Goal: Task Accomplishment & Management: Manage account settings

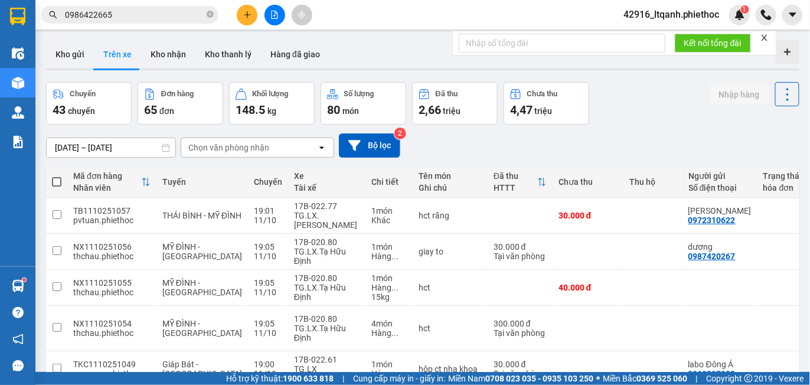
scroll to position [2330, 0]
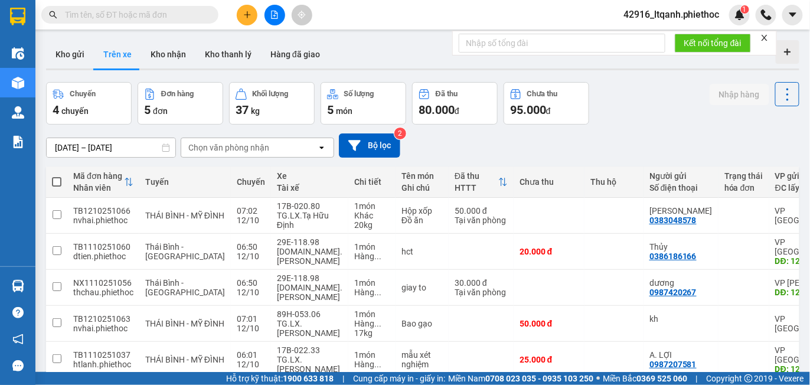
click at [125, 146] on input "[DATE] – [DATE]" at bounding box center [111, 147] width 129 height 19
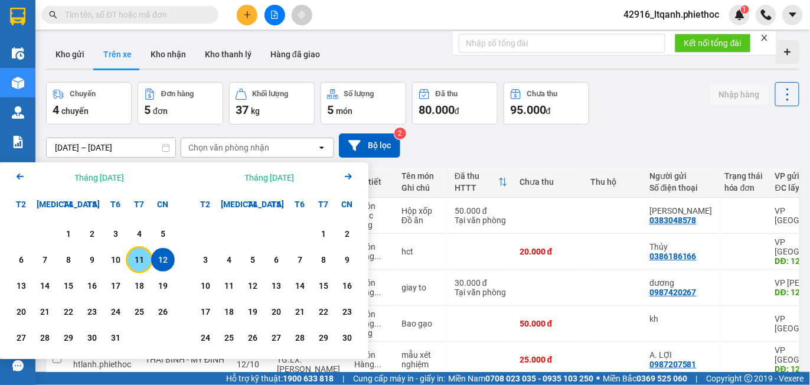
drag, startPoint x: 140, startPoint y: 261, endPoint x: 164, endPoint y: 260, distance: 23.7
click at [164, 260] on div "6 7 8 9 10 11 12" at bounding box center [91, 260] width 165 height 24
click at [164, 260] on div "12" at bounding box center [163, 260] width 17 height 14
click at [140, 257] on div "11" at bounding box center [139, 260] width 17 height 14
type input "[DATE] – [DATE]"
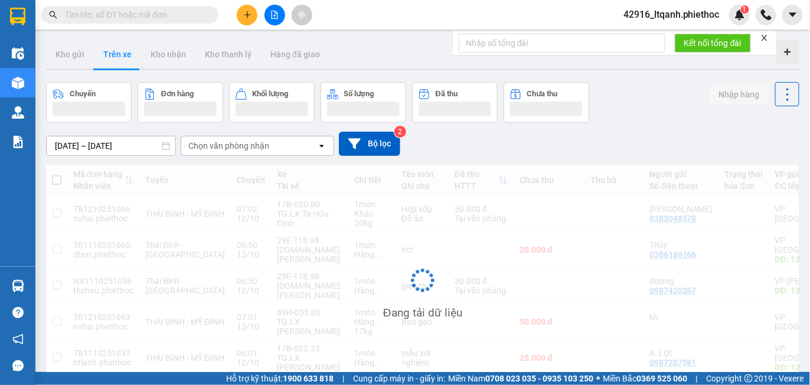
click at [212, 147] on div "Chọn văn phòng nhận" at bounding box center [228, 146] width 81 height 12
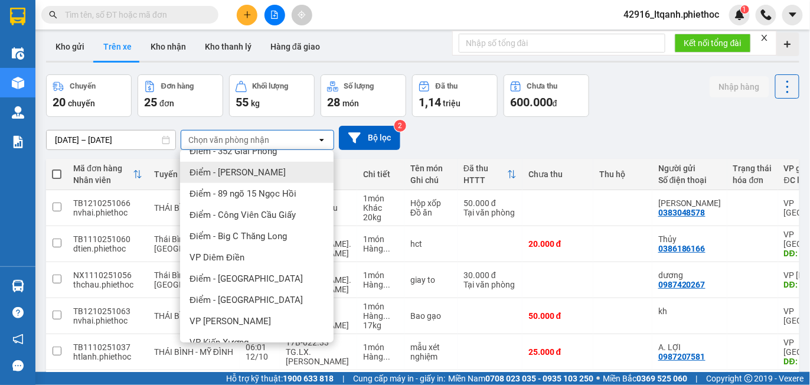
scroll to position [233, 0]
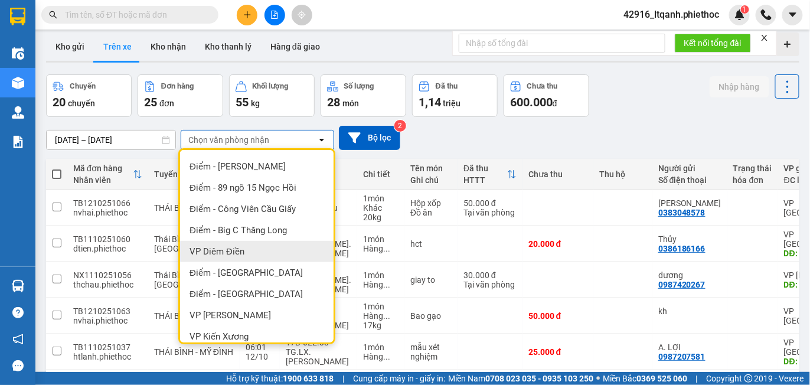
click at [233, 254] on span "VP Diêm Điền" at bounding box center [216, 252] width 55 height 12
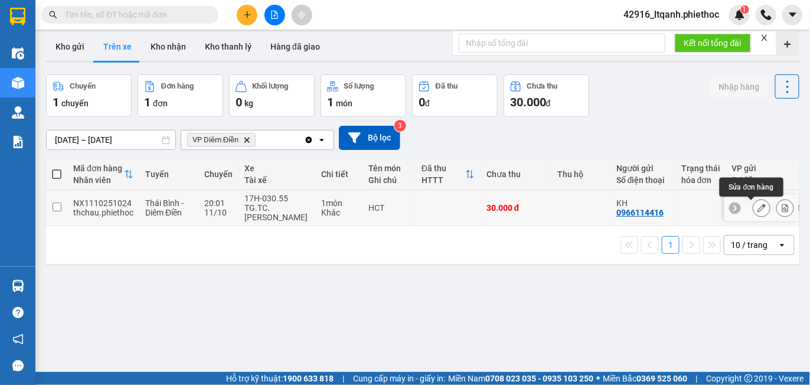
click at [757, 208] on icon at bounding box center [761, 208] width 8 height 8
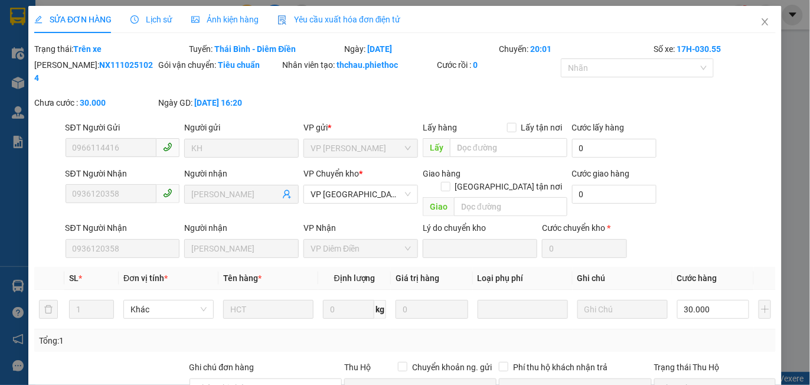
type input "0966114416"
type input "KH"
type input "0936120358"
type input "[PERSON_NAME]"
type input "0"
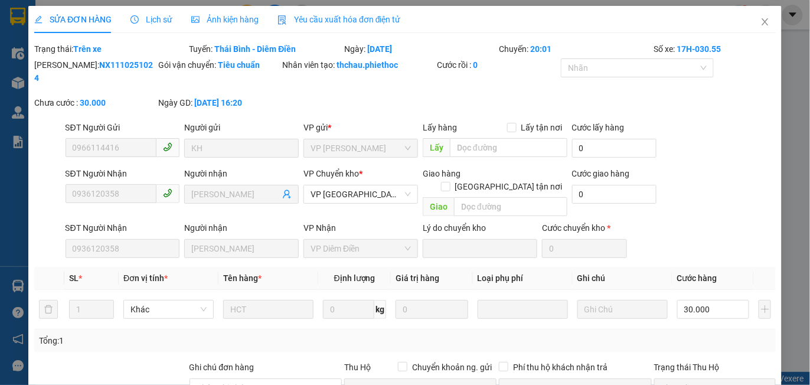
type input "30.000"
click at [150, 19] on span "Lịch sử" at bounding box center [151, 19] width 42 height 9
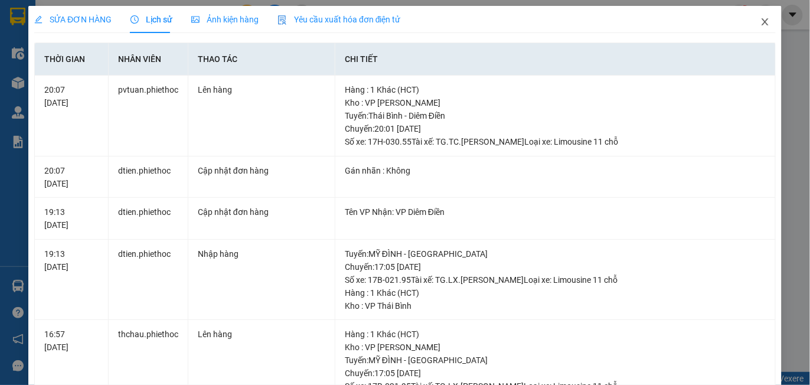
click at [761, 21] on icon "close" at bounding box center [764, 21] width 6 height 7
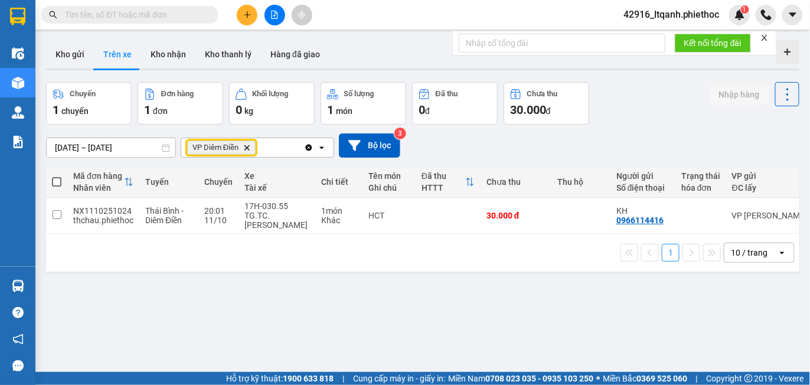
click at [246, 149] on icon "Delete" at bounding box center [246, 147] width 7 height 7
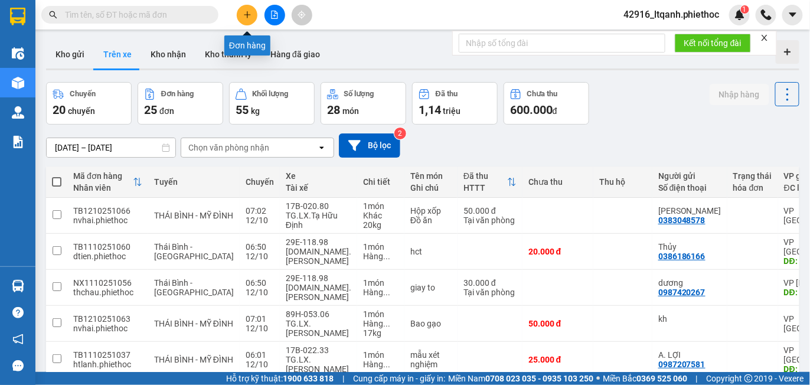
click at [244, 11] on icon "plus" at bounding box center [247, 15] width 8 height 8
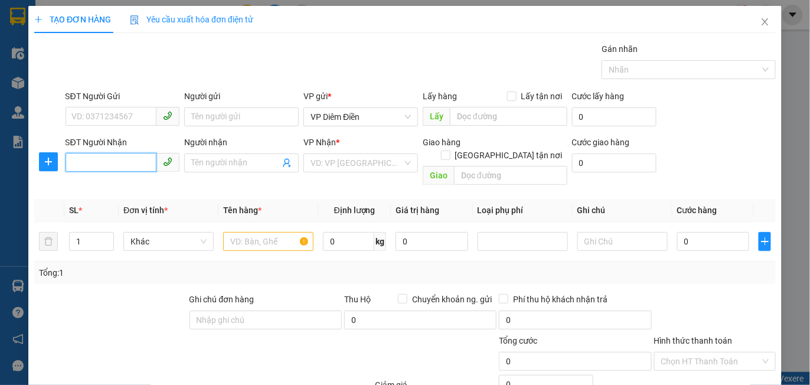
click at [93, 161] on input "SĐT Người Nhận" at bounding box center [111, 162] width 91 height 19
type input "0788418441"
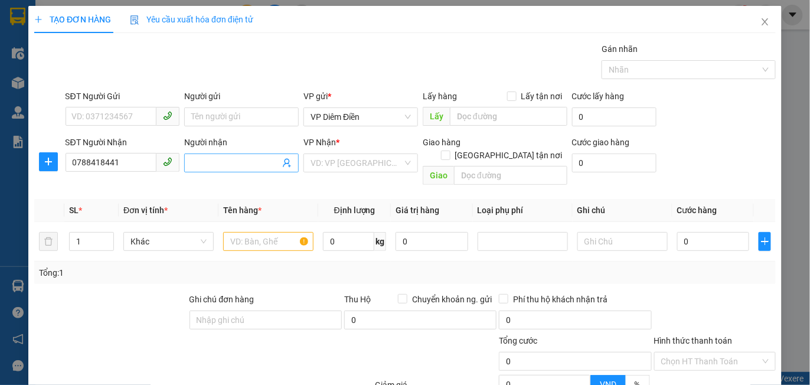
click at [202, 164] on input "Người nhận" at bounding box center [235, 162] width 89 height 13
click at [126, 163] on input "0788418441" at bounding box center [111, 162] width 91 height 19
click at [208, 158] on input "Người nhận" at bounding box center [235, 162] width 89 height 13
type input "Hưng"
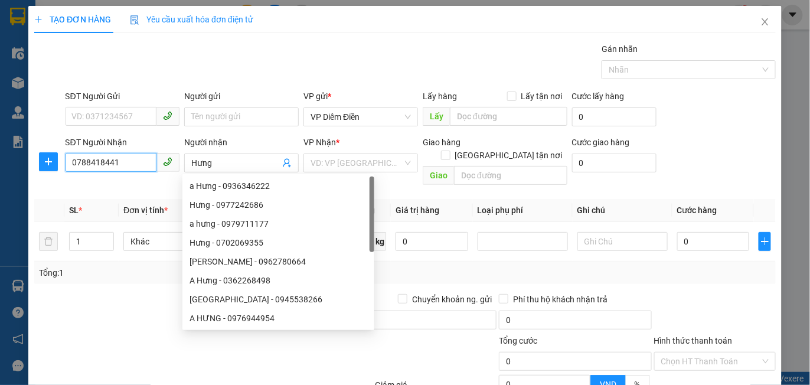
drag, startPoint x: 126, startPoint y: 161, endPoint x: 58, endPoint y: 156, distance: 68.6
click at [58, 156] on div "SĐT Người Nhận 0788418441 0788418441 Người nhận Hưng VP Nhận * VD: VP [GEOGRAPH…" at bounding box center [405, 163] width 744 height 54
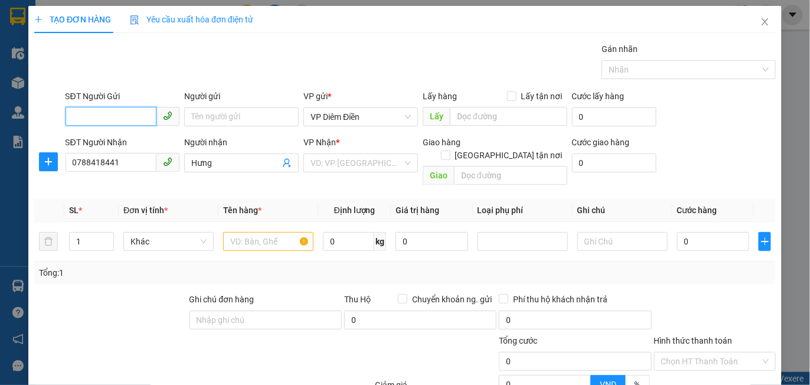
click at [91, 113] on input "SĐT Người Gửi" at bounding box center [111, 116] width 91 height 19
paste input "0788418441"
type input "0788418441"
click at [115, 142] on div "0788418441 - a Hưng" at bounding box center [120, 139] width 99 height 13
type input "a Hưng"
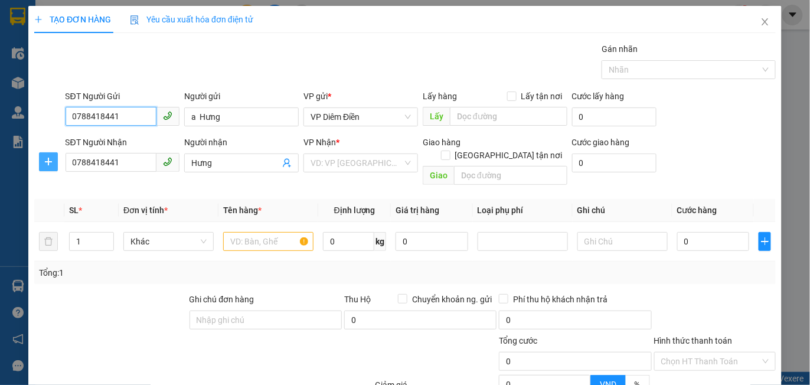
type input "0788418441"
click at [48, 160] on icon "plus" at bounding box center [48, 161] width 9 height 9
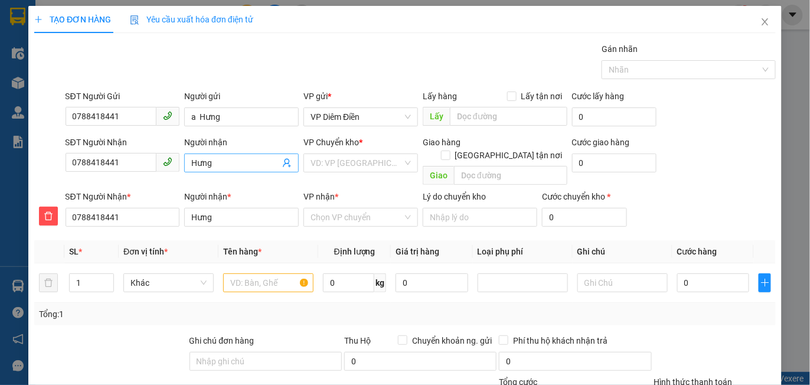
click at [185, 160] on span "Hưng" at bounding box center [241, 162] width 114 height 19
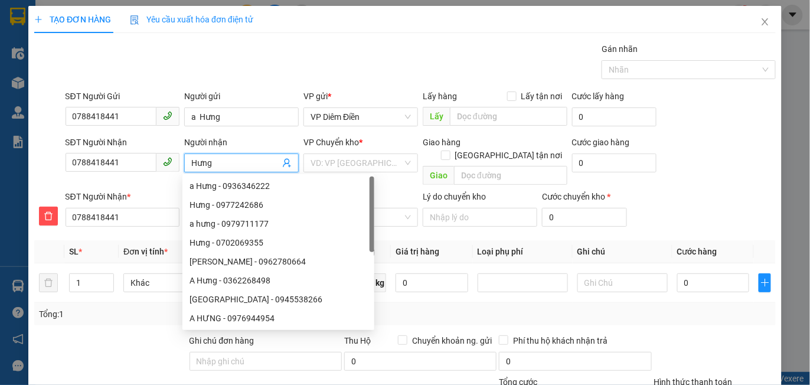
type input "HưngA"
type input "Hưng"
click at [185, 160] on span "Hưng" at bounding box center [241, 162] width 114 height 19
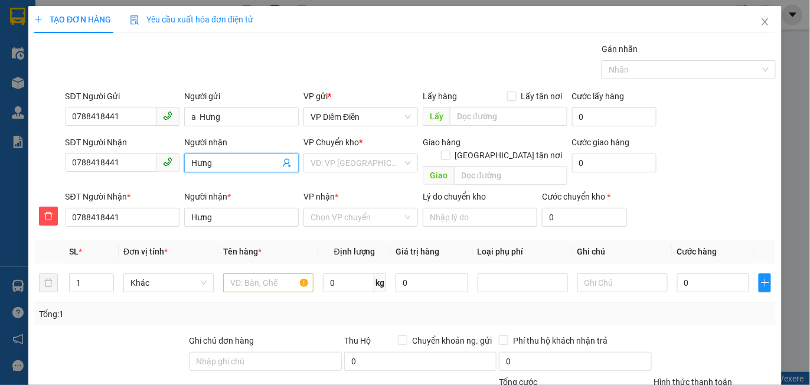
click at [191, 162] on input "Hưng" at bounding box center [235, 162] width 89 height 13
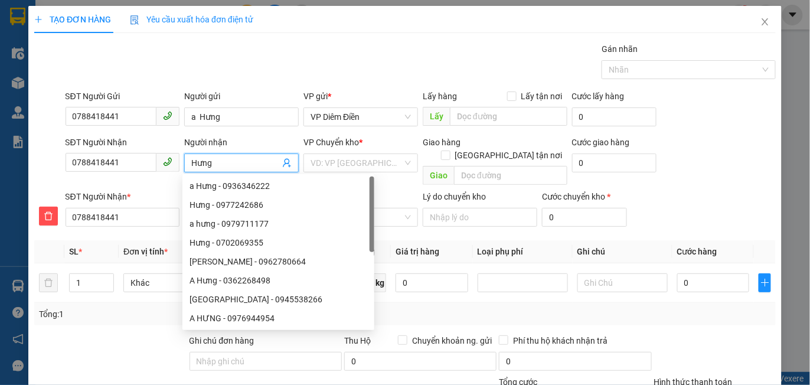
type input "aHưng"
type input "a Hưng"
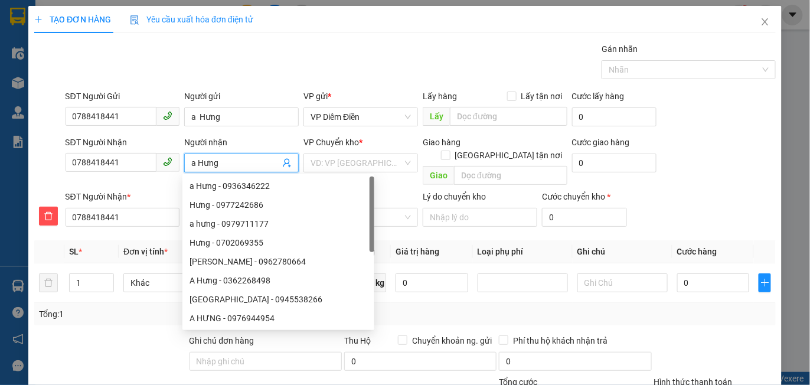
click at [258, 69] on div "Gói vận chuyển * Tiêu chuẩn Gán nhãn Nhãn" at bounding box center [420, 62] width 715 height 41
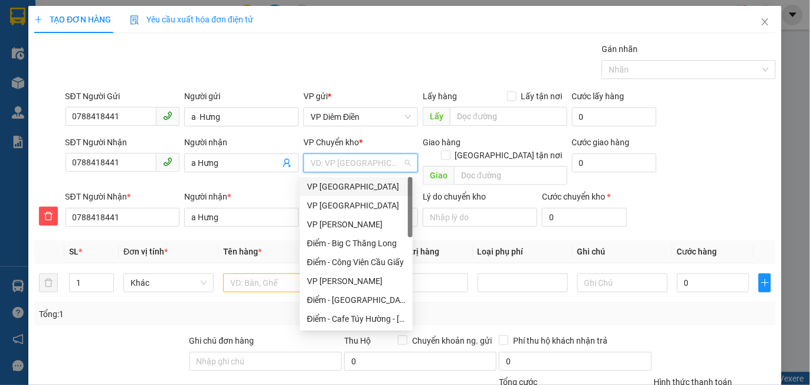
click at [322, 156] on input "search" at bounding box center [356, 163] width 92 height 18
click at [338, 205] on div "VP [GEOGRAPHIC_DATA]" at bounding box center [356, 205] width 99 height 13
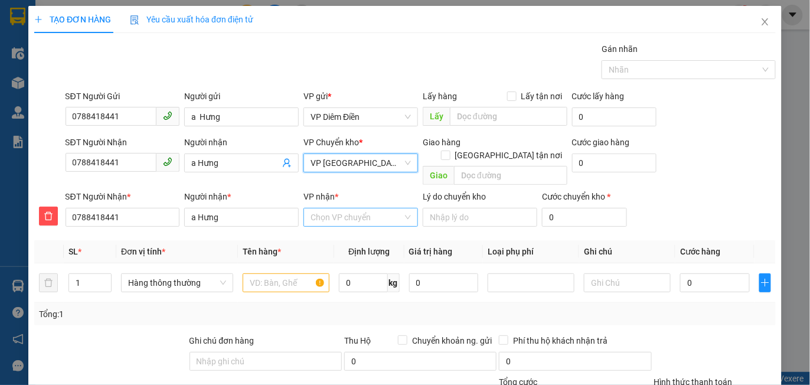
click at [328, 208] on input "VP nhận *" at bounding box center [356, 217] width 92 height 18
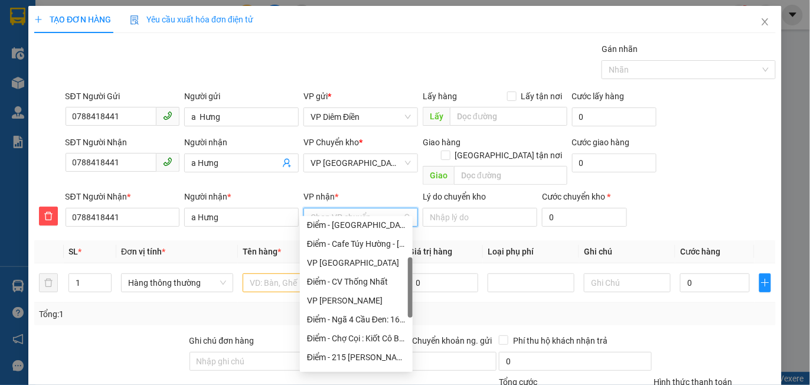
scroll to position [140, 0]
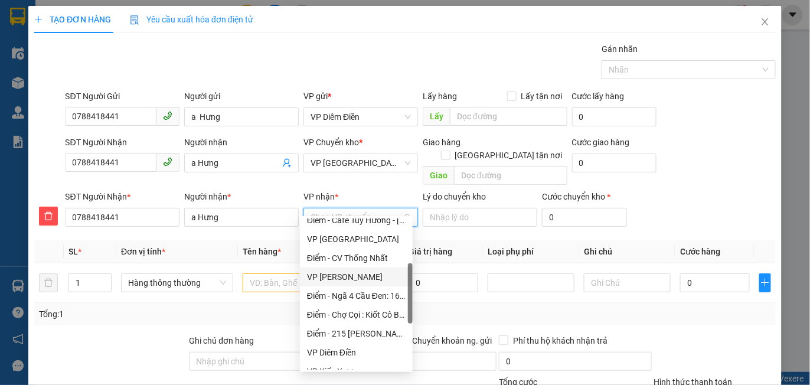
click at [334, 277] on div "VP [PERSON_NAME]" at bounding box center [356, 276] width 99 height 13
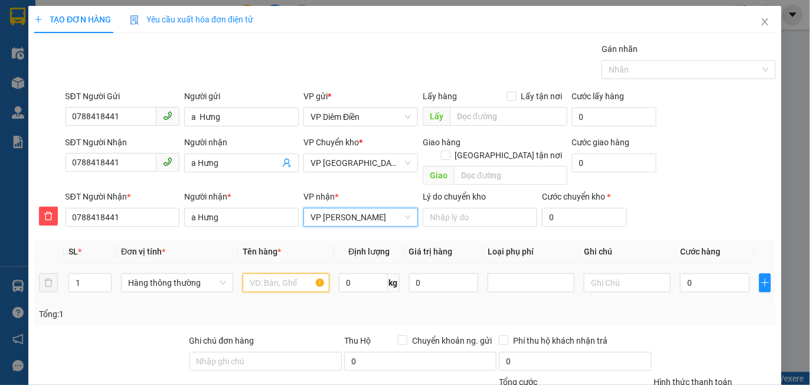
click at [280, 273] on input "text" at bounding box center [286, 282] width 87 height 19
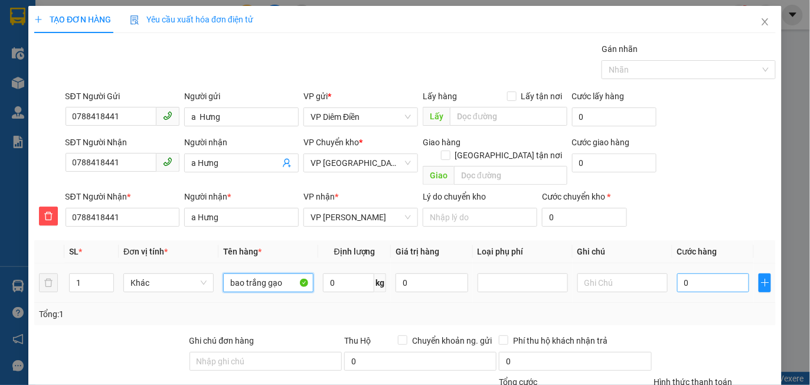
type input "bao trắng gạo"
click at [696, 273] on input "0" at bounding box center [713, 282] width 72 height 19
type input "004"
type input "4"
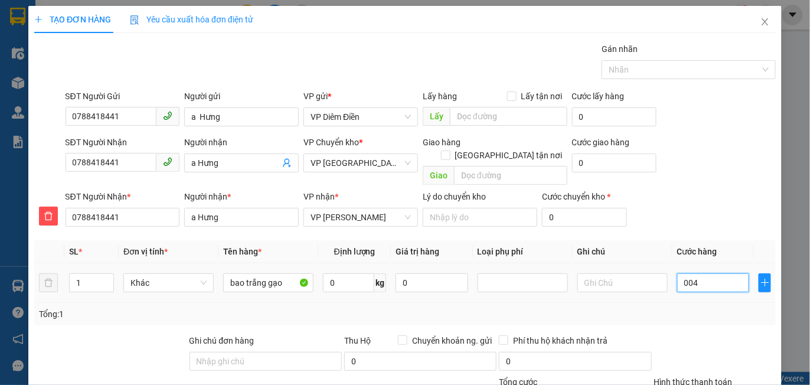
type input "0.040"
type input "40"
click at [714, 175] on div "SĐT Người Nhận 0788418441 Người nhận a Hưng VP Chuyển kho * VP Thái Bình Giao h…" at bounding box center [420, 163] width 715 height 54
type input "40.000"
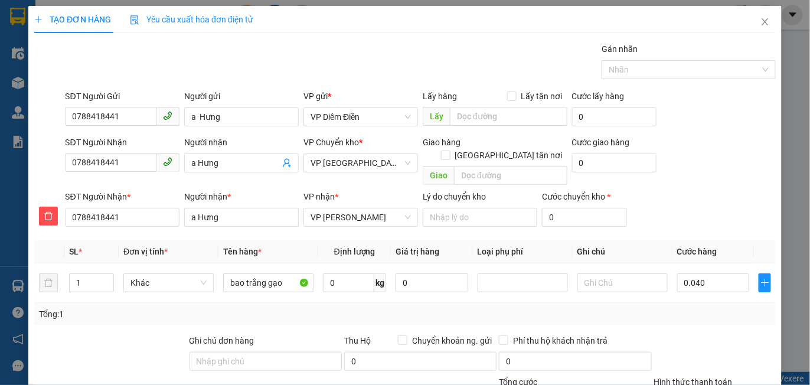
type input "40.000"
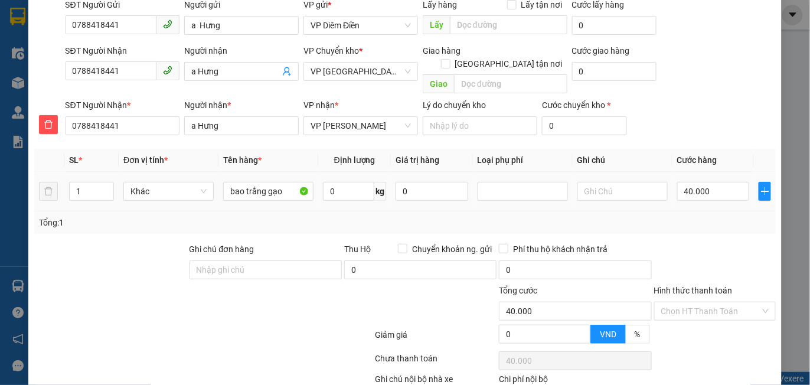
scroll to position [152, 0]
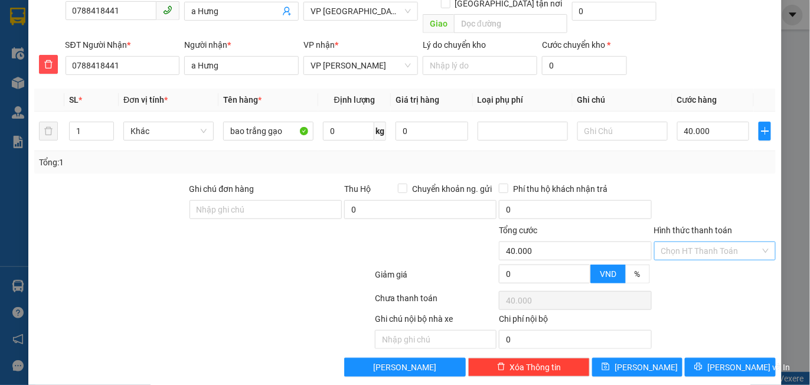
click at [698, 242] on input "Hình thức thanh toán" at bounding box center [710, 251] width 99 height 18
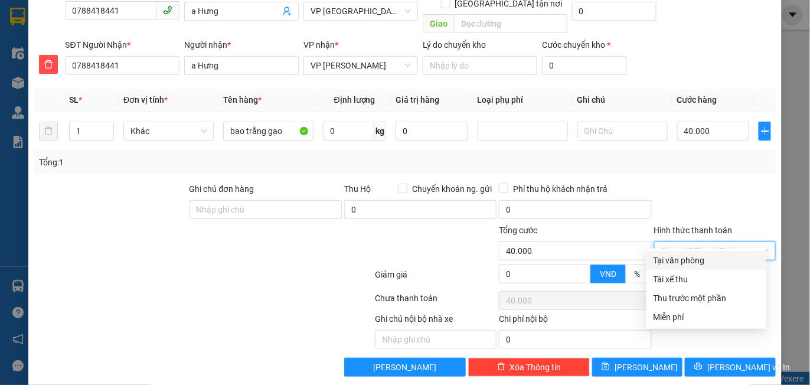
click at [676, 263] on div "Tại văn phòng" at bounding box center [706, 260] width 106 height 13
type input "0"
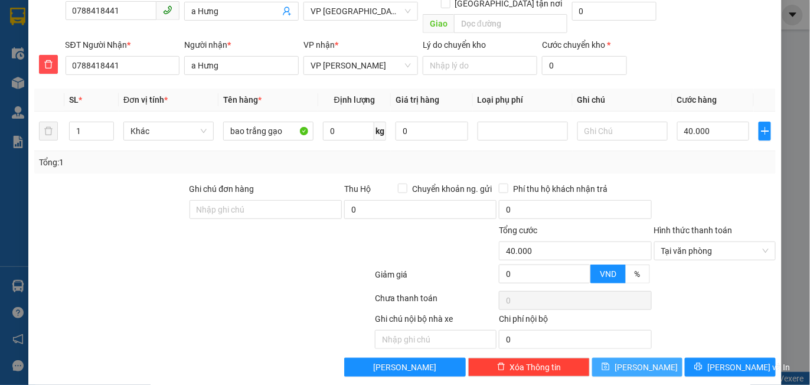
click at [636, 361] on span "[PERSON_NAME]" at bounding box center [645, 367] width 63 height 13
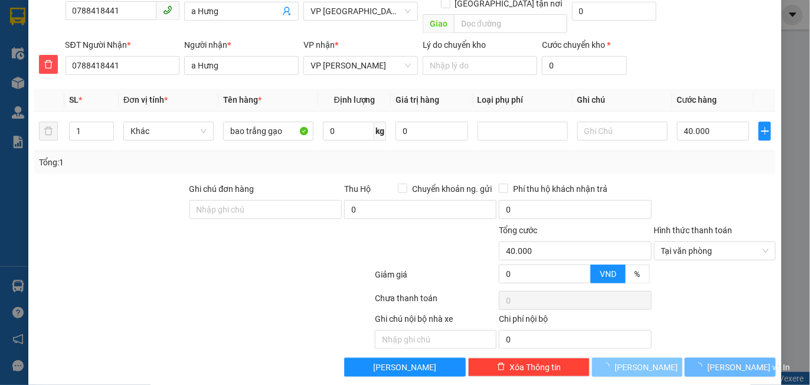
type input "0"
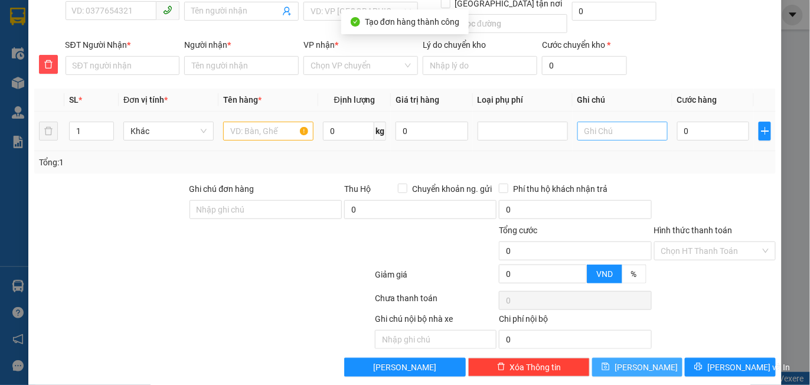
scroll to position [0, 0]
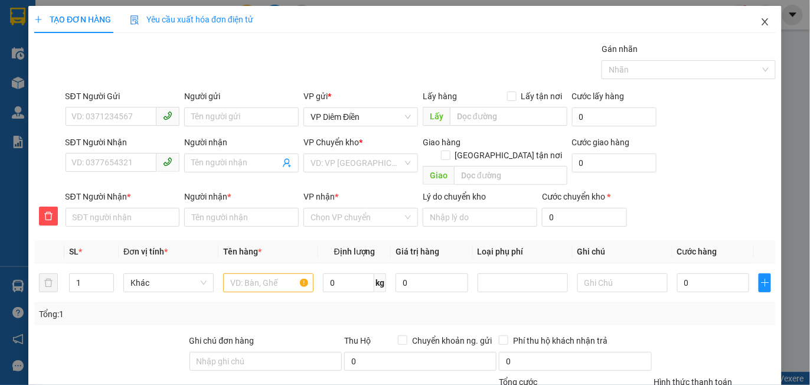
click at [761, 22] on icon "close" at bounding box center [764, 21] width 6 height 7
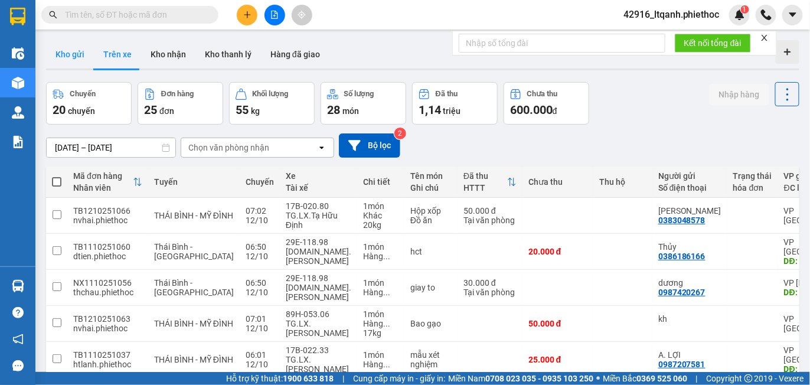
click at [69, 51] on button "Kho gửi" at bounding box center [70, 54] width 48 height 28
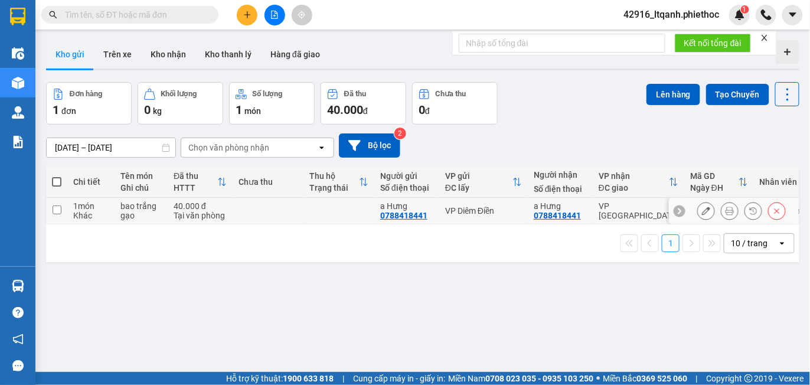
click at [286, 205] on td at bounding box center [268, 211] width 71 height 27
checkbox input "true"
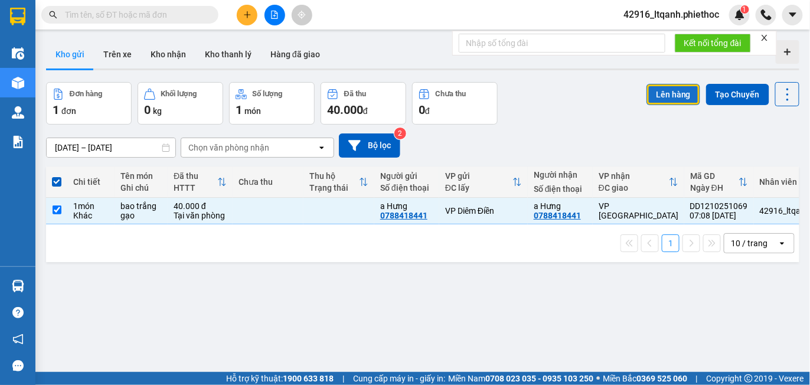
click at [657, 90] on button "Lên hàng" at bounding box center [673, 94] width 54 height 21
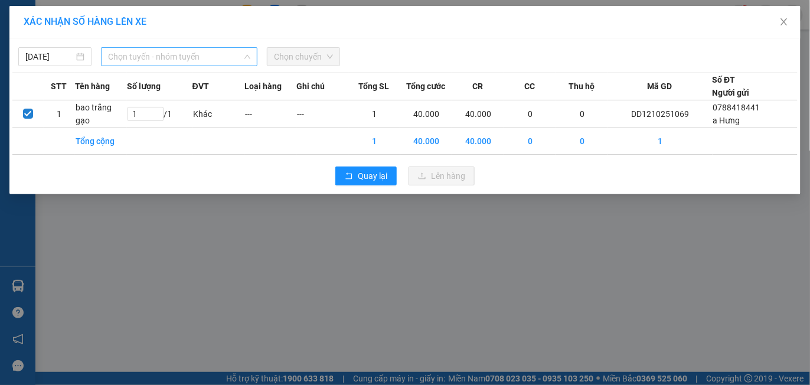
click at [144, 54] on span "Chọn tuyến - nhóm tuyến" at bounding box center [179, 57] width 142 height 18
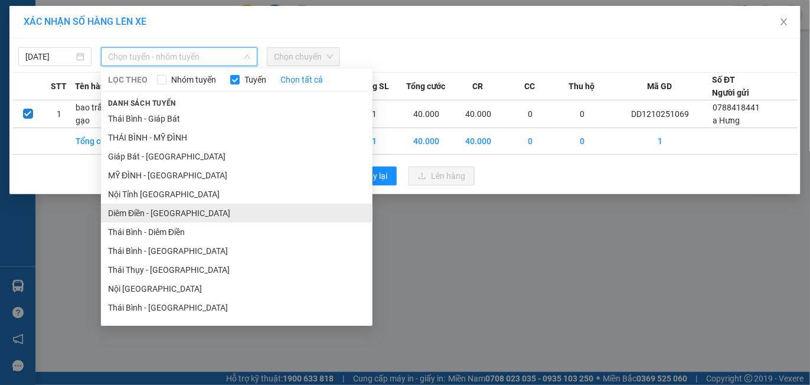
click at [165, 215] on li "Diêm Điền - [GEOGRAPHIC_DATA]" at bounding box center [236, 213] width 271 height 19
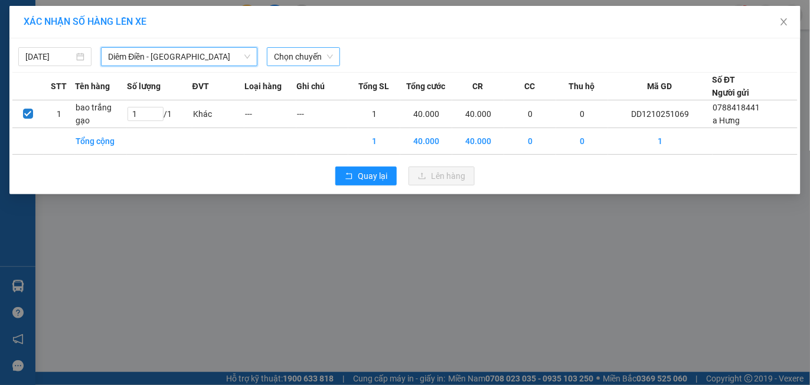
click at [299, 57] on span "Chọn chuyến" at bounding box center [303, 57] width 59 height 18
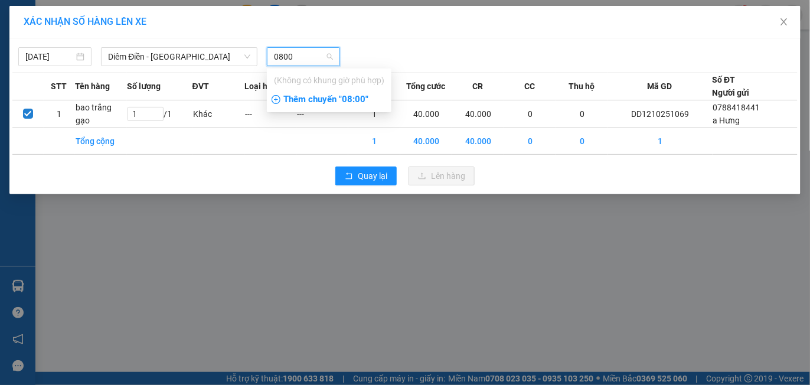
type input "0800"
click at [310, 98] on div "Thêm chuyến " 08:00 "" at bounding box center [329, 100] width 125 height 20
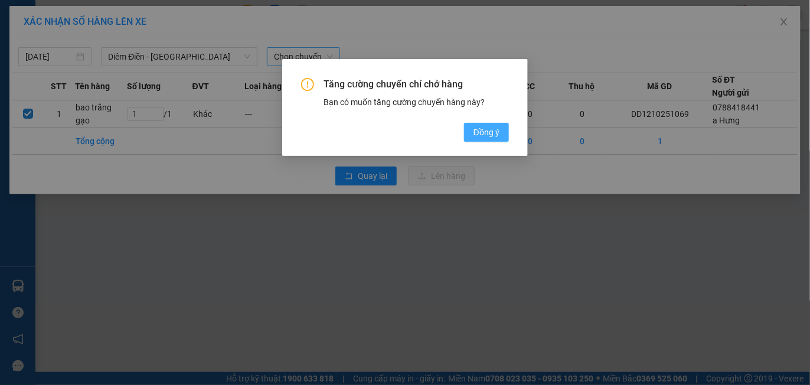
click at [496, 129] on span "Đồng ý" at bounding box center [486, 132] width 26 height 13
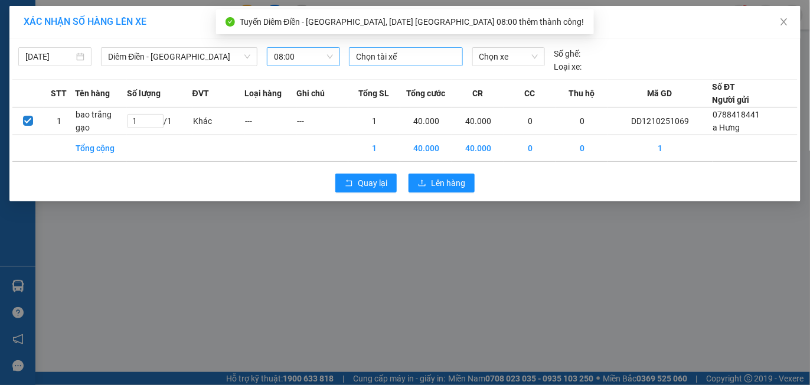
click at [418, 56] on div at bounding box center [406, 57] width 108 height 14
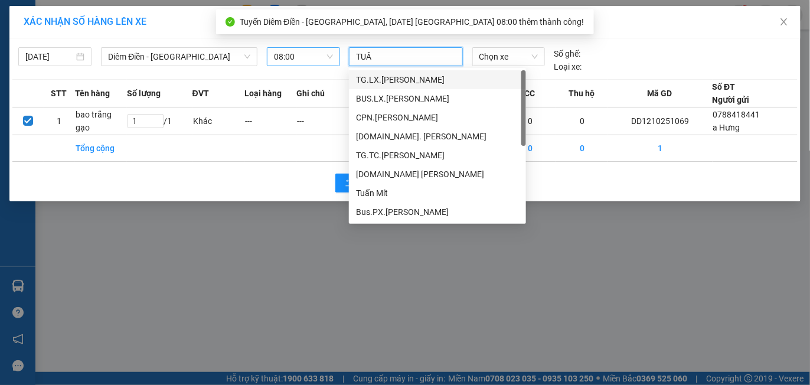
type input "TUÂN"
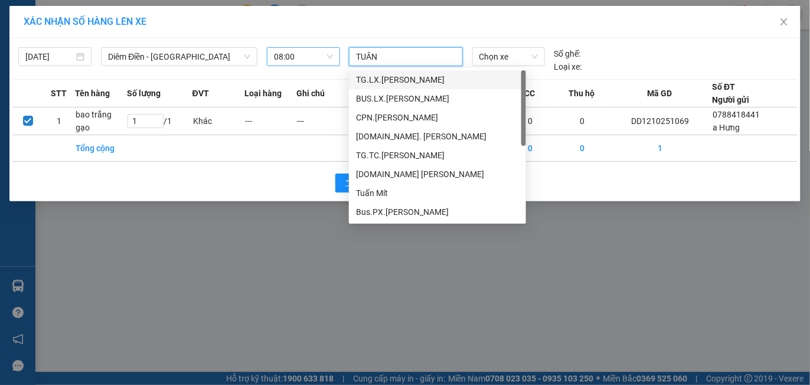
click at [408, 176] on div "[DOMAIN_NAME] [PERSON_NAME]" at bounding box center [437, 174] width 163 height 13
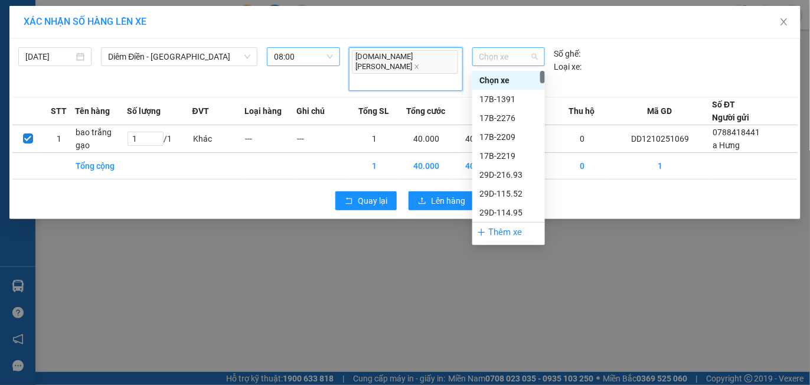
click at [493, 54] on span "Chọn xe" at bounding box center [508, 57] width 58 height 18
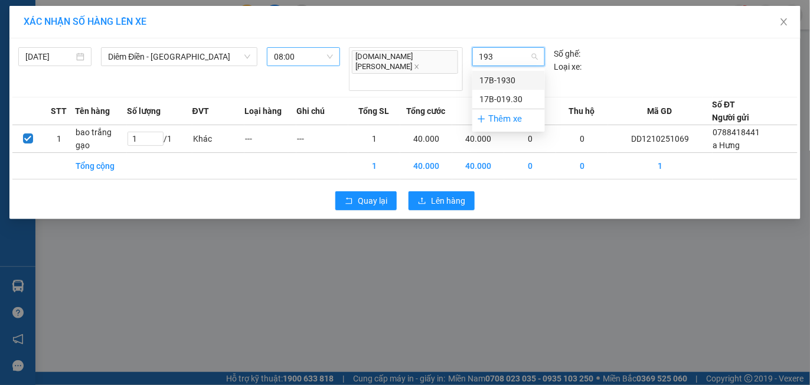
type input "1930"
click at [506, 100] on div "17B-019.30" at bounding box center [508, 99] width 58 height 13
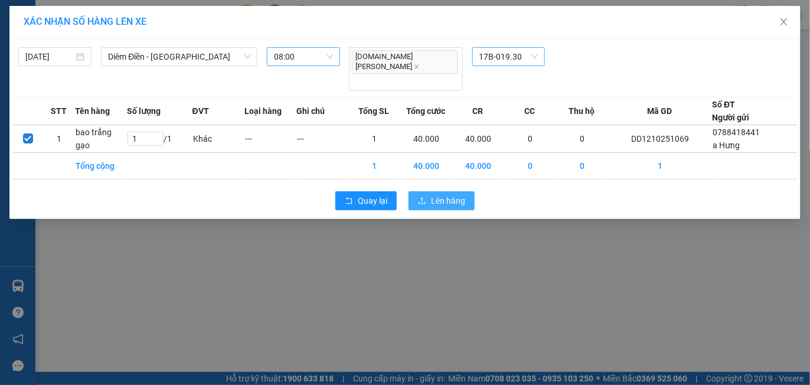
click at [446, 194] on span "Lên hàng" at bounding box center [448, 200] width 34 height 13
